Goal: Navigation & Orientation: Find specific page/section

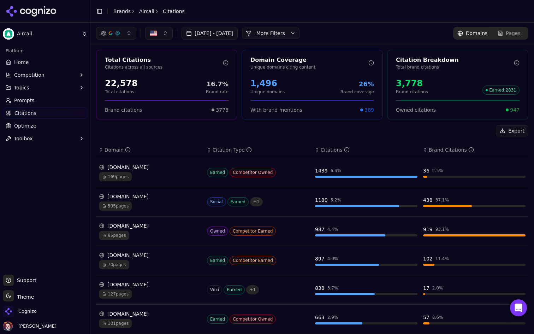
click at [49, 59] on link "Home" at bounding box center [45, 62] width 84 height 11
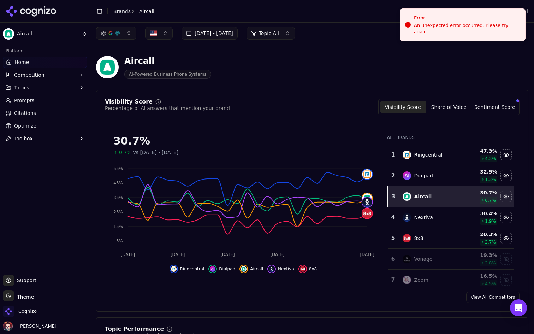
click at [38, 63] on link "Home" at bounding box center [45, 62] width 84 height 11
click at [118, 37] on button "button" at bounding box center [116, 33] width 40 height 13
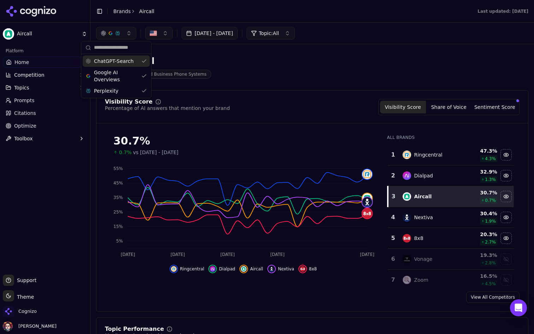
click at [127, 32] on button "button" at bounding box center [116, 33] width 40 height 13
click at [46, 31] on html "Aircall Platform Home Competition Topics Prompts Citations Optimize Toolbox Sup…" at bounding box center [267, 167] width 534 height 334
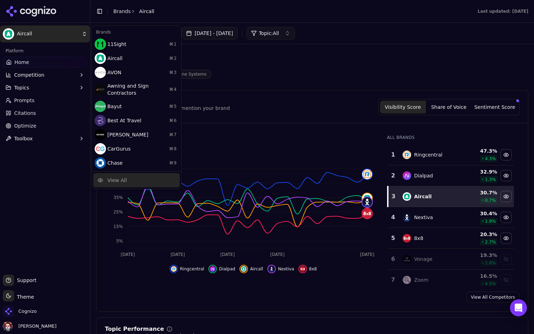
click at [121, 181] on div "View All" at bounding box center [116, 180] width 19 height 7
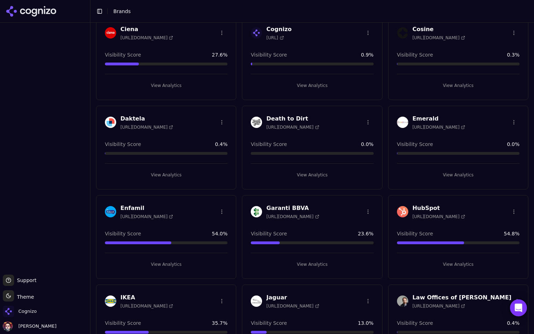
scroll to position [314, 0]
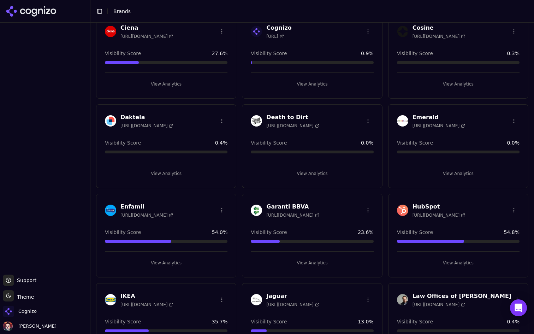
click at [284, 83] on button "View Analytics" at bounding box center [312, 83] width 123 height 11
